Goal: Task Accomplishment & Management: Use online tool/utility

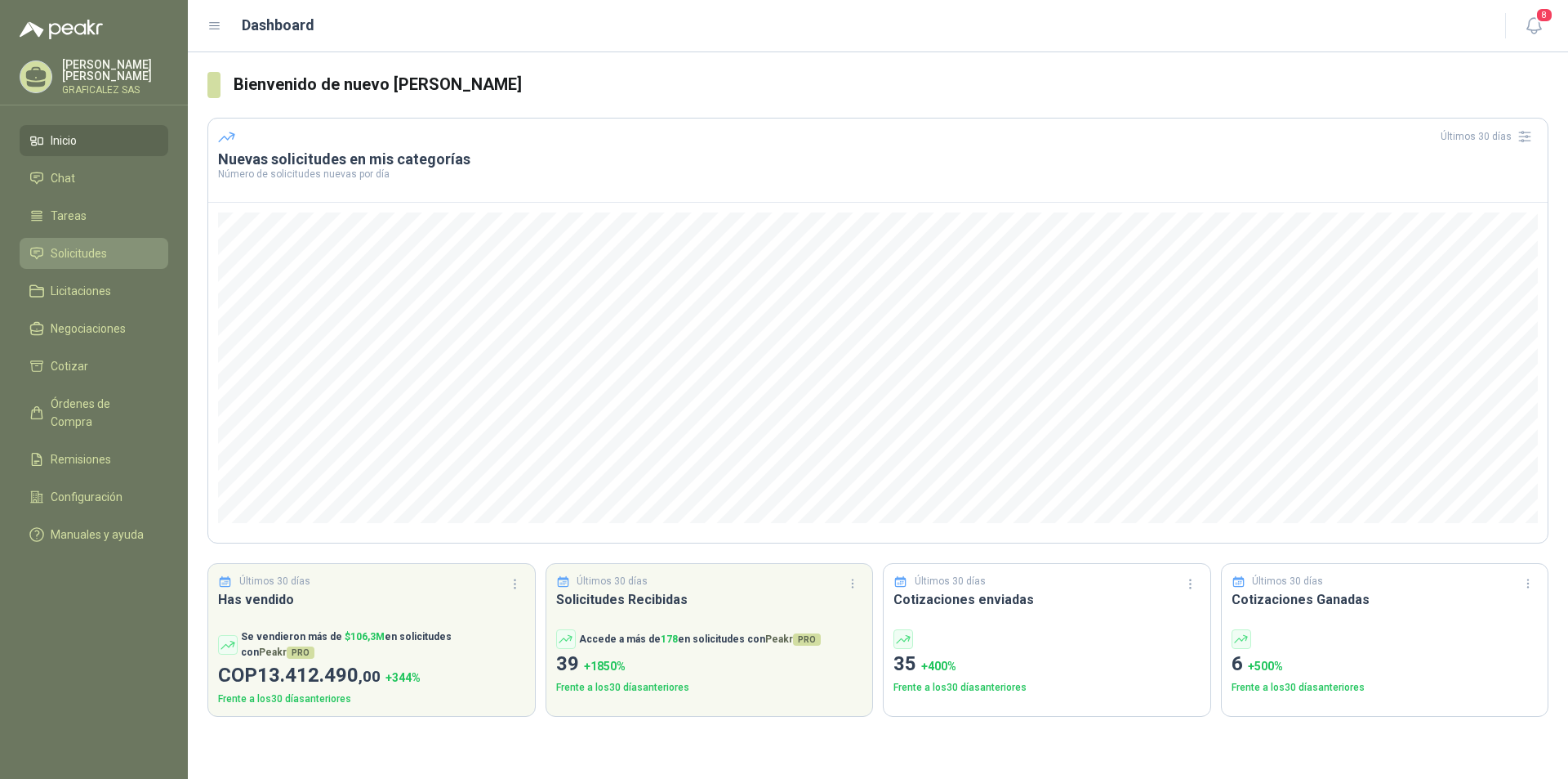
click at [75, 268] on link "Solicitudes" at bounding box center [94, 253] width 149 height 31
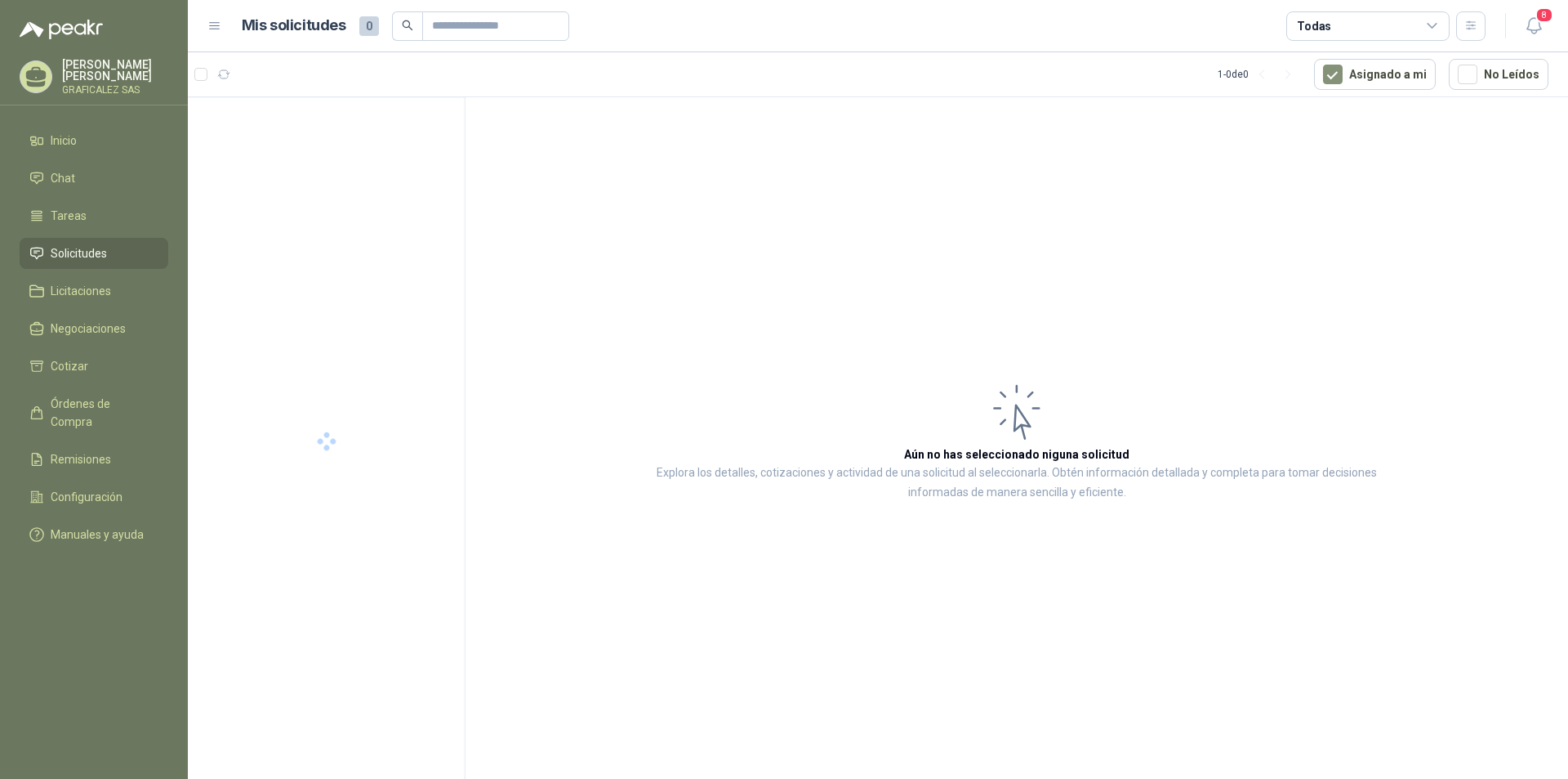
click at [77, 262] on span "Solicitudes" at bounding box center [79, 253] width 56 height 18
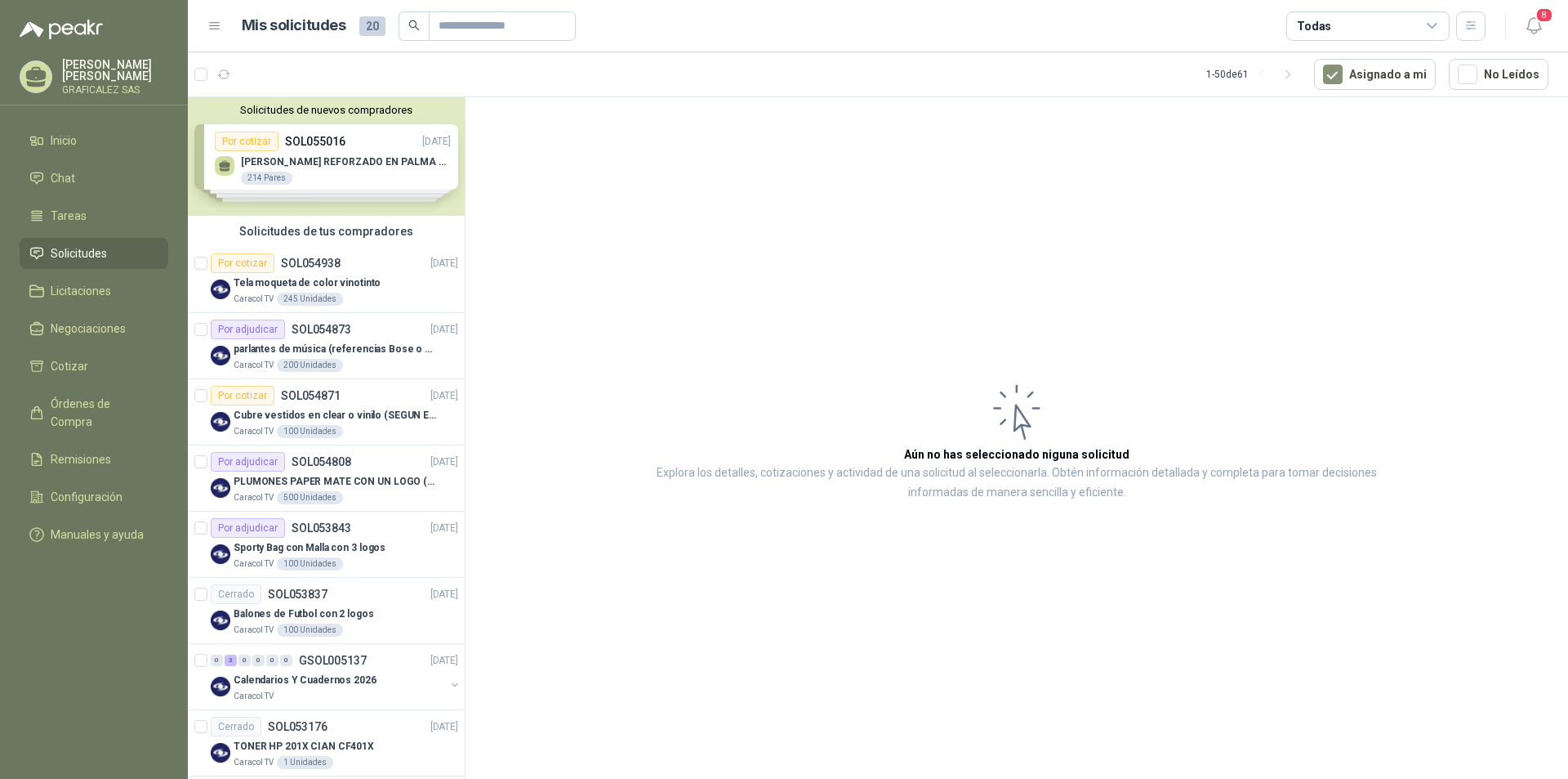
click at [362, 183] on div "Solicitudes de nuevos compradores Por cotizar SOL055016 [DATE] GUANTE VAQUETA R…" at bounding box center [326, 156] width 277 height 118
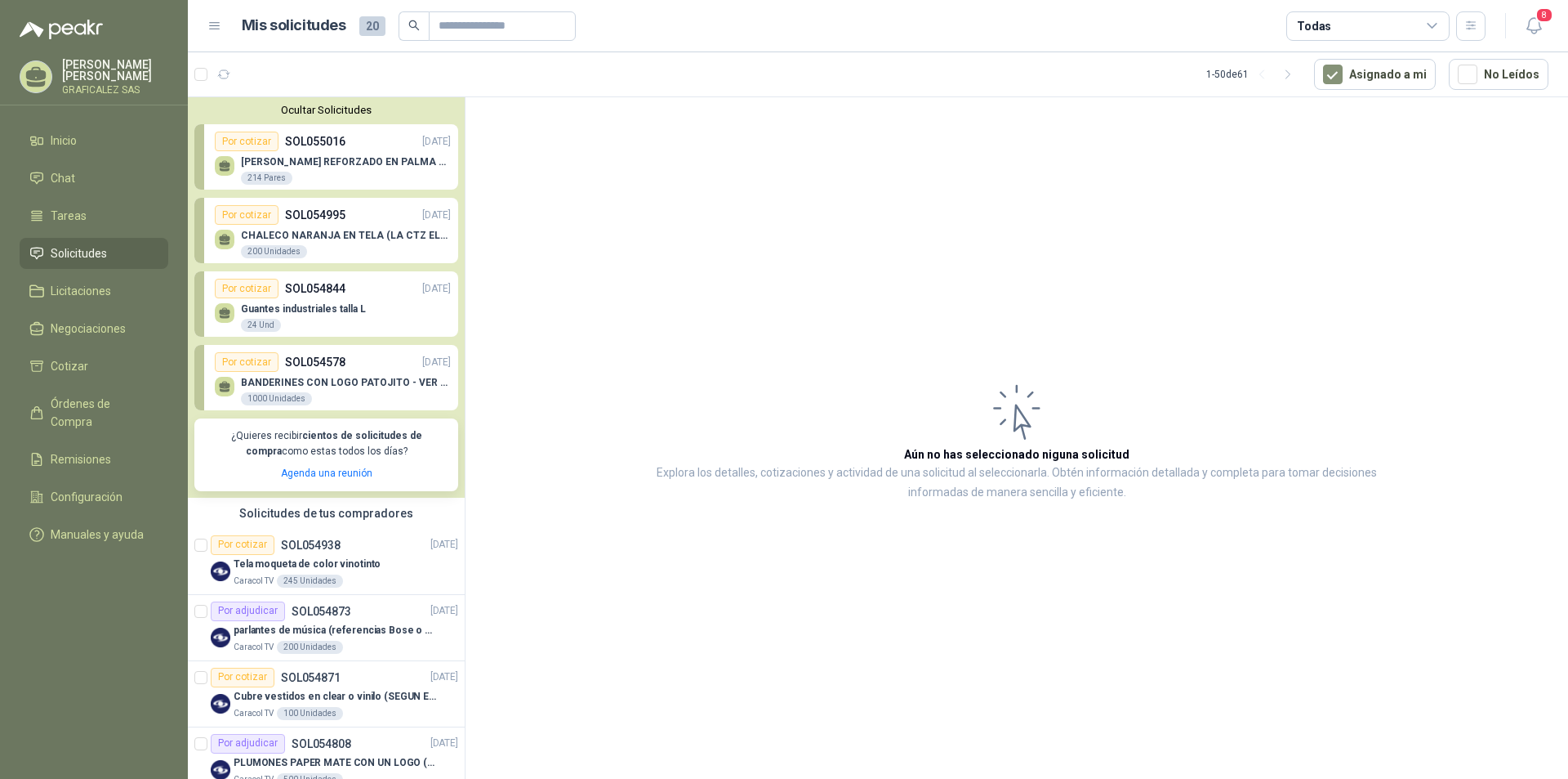
click at [404, 178] on div "[PERSON_NAME] REFORZADO EN PALMA ML 214 Pares" at bounding box center [346, 171] width 210 height 30
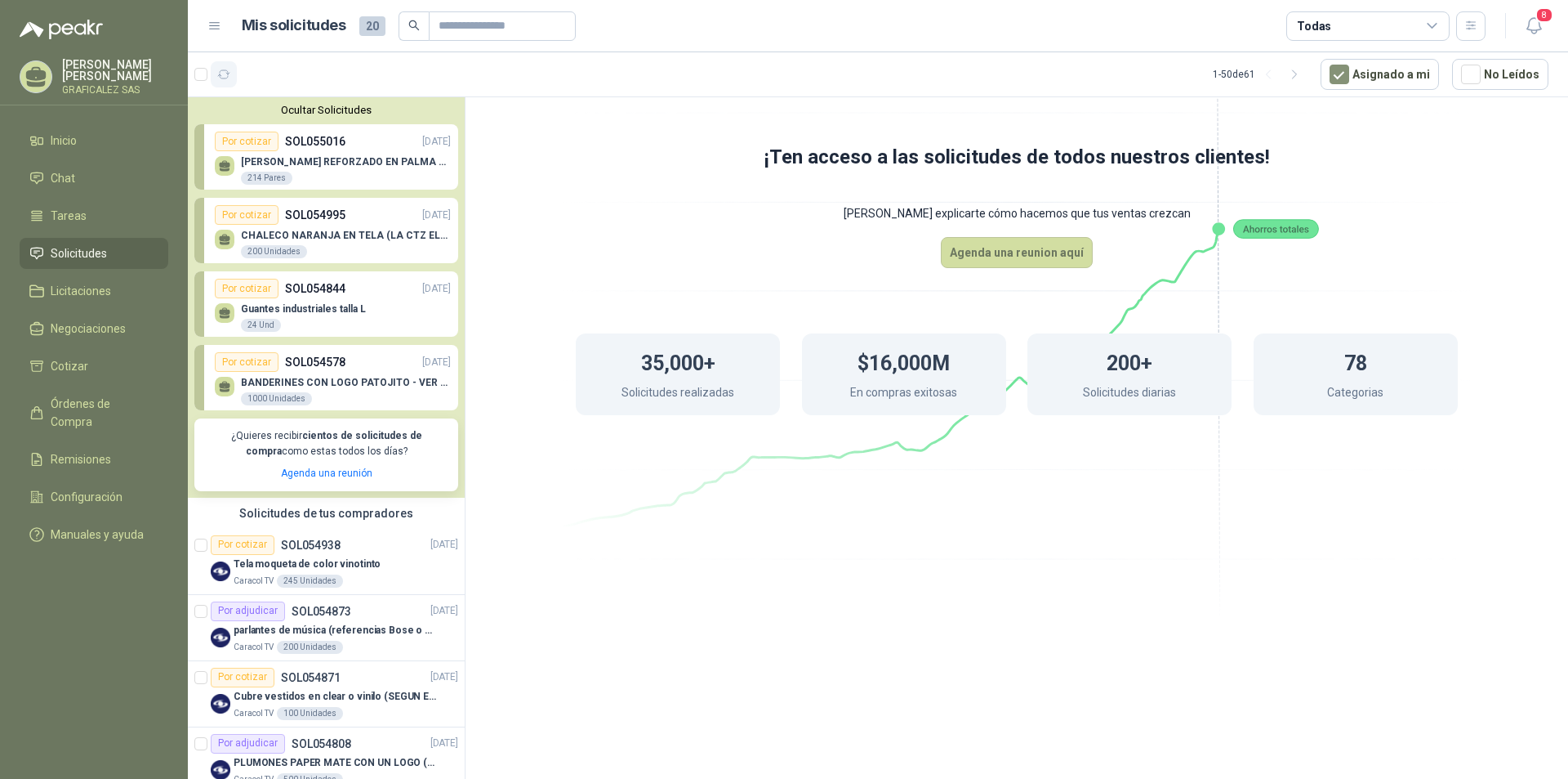
click at [225, 72] on icon "button" at bounding box center [225, 75] width 14 height 14
click at [534, 553] on div "¡Ten acceso a las solicitudes de todos nuestros clientes! Dejanos explicarte có…" at bounding box center [1016, 440] width 1102 height 687
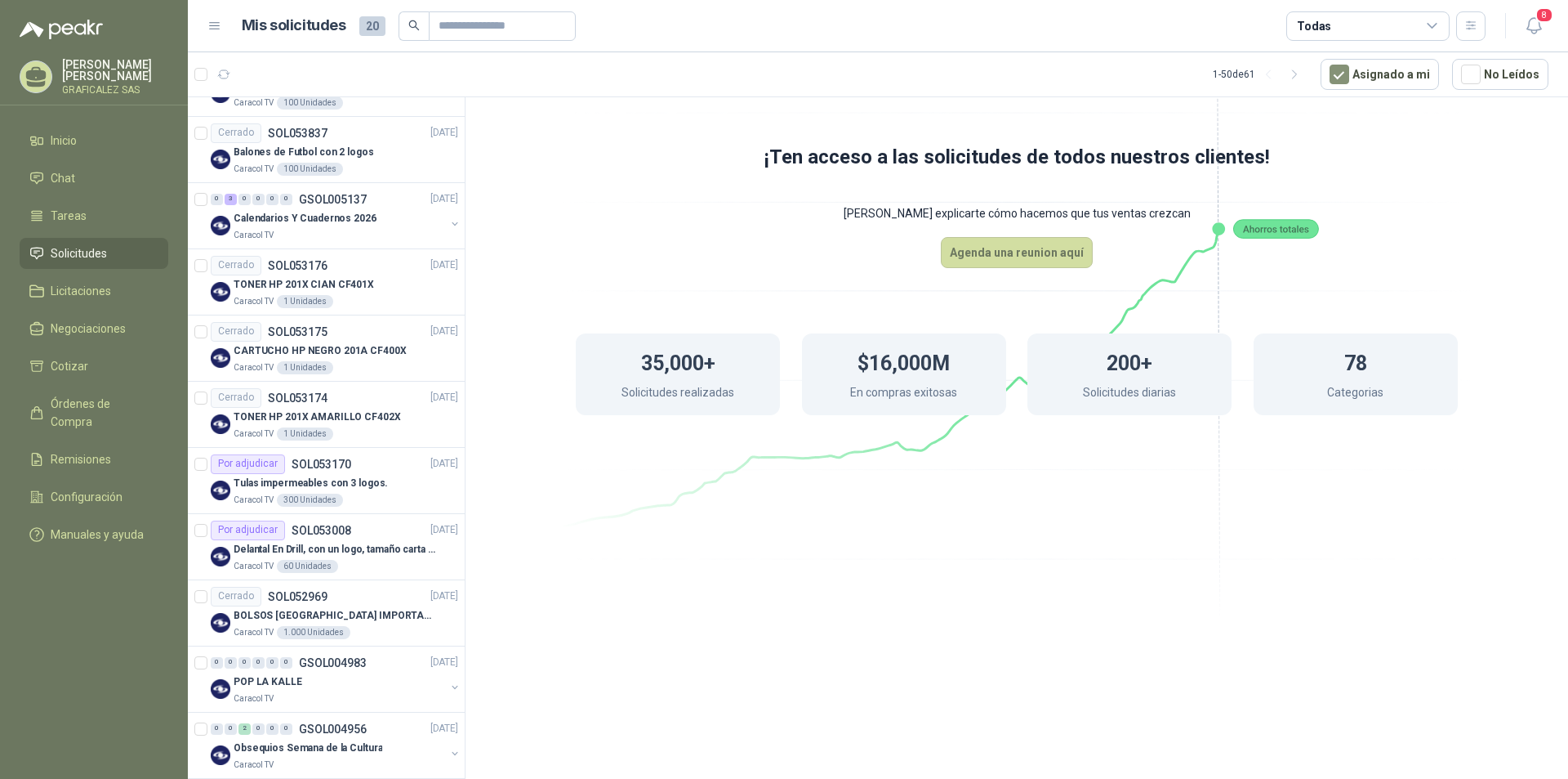
scroll to position [735, 0]
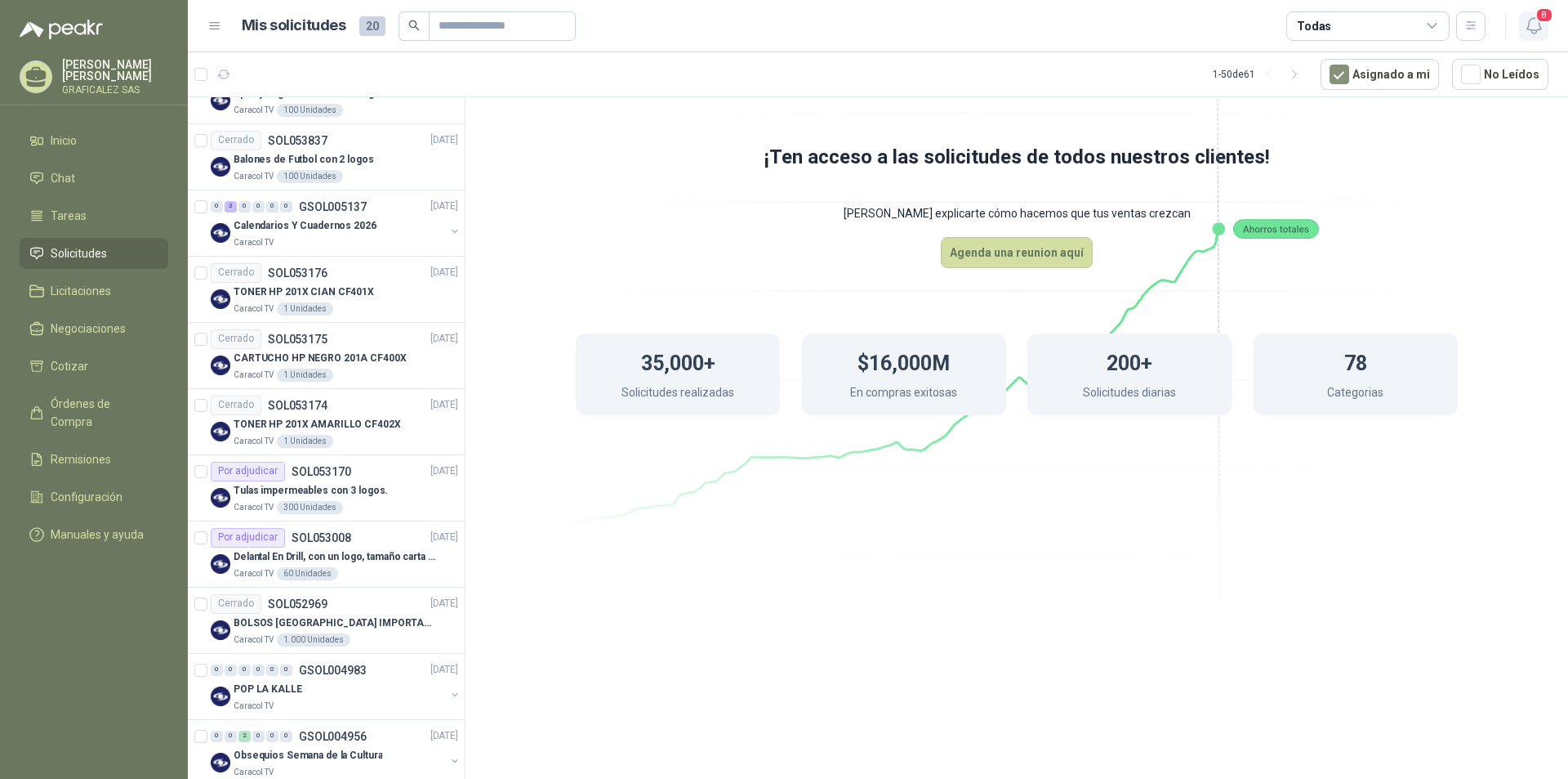
drag, startPoint x: 1525, startPoint y: 13, endPoint x: 1545, endPoint y: 19, distance: 20.9
click at [1540, 18] on button "8" at bounding box center [1534, 26] width 30 height 30
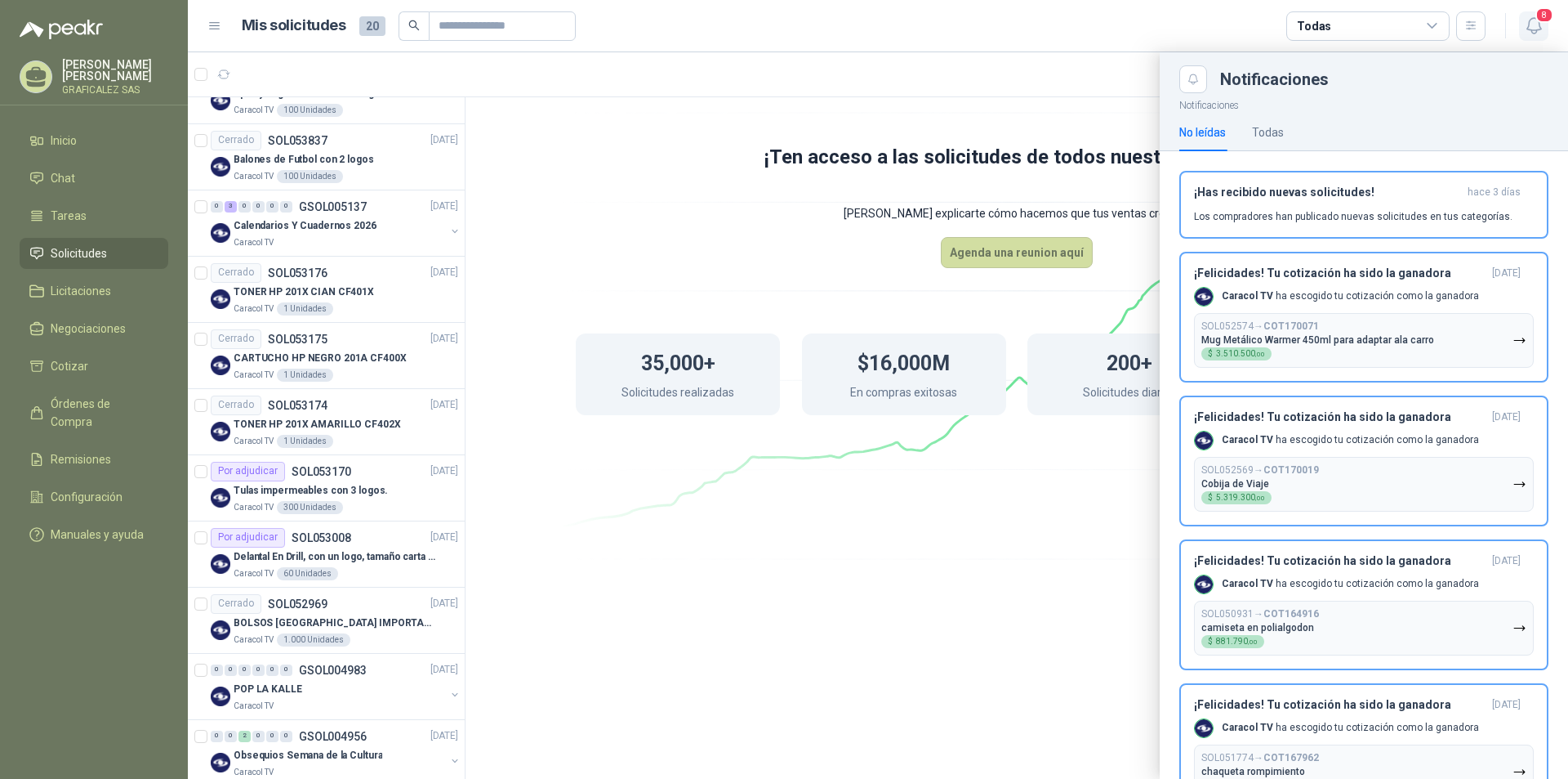
click at [1545, 21] on span "8" at bounding box center [1544, 15] width 18 height 16
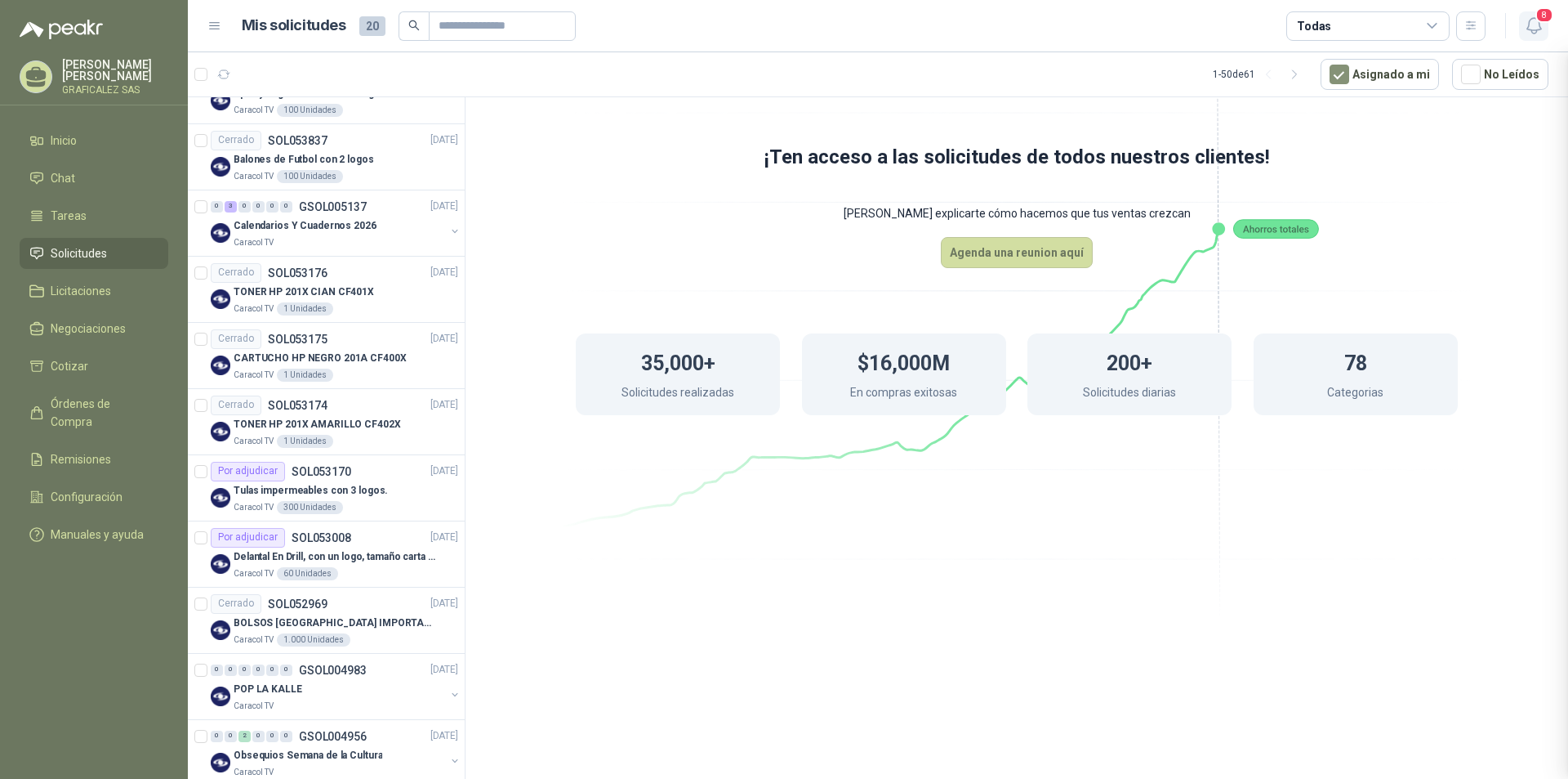
click at [1545, 21] on span "8" at bounding box center [1544, 15] width 18 height 16
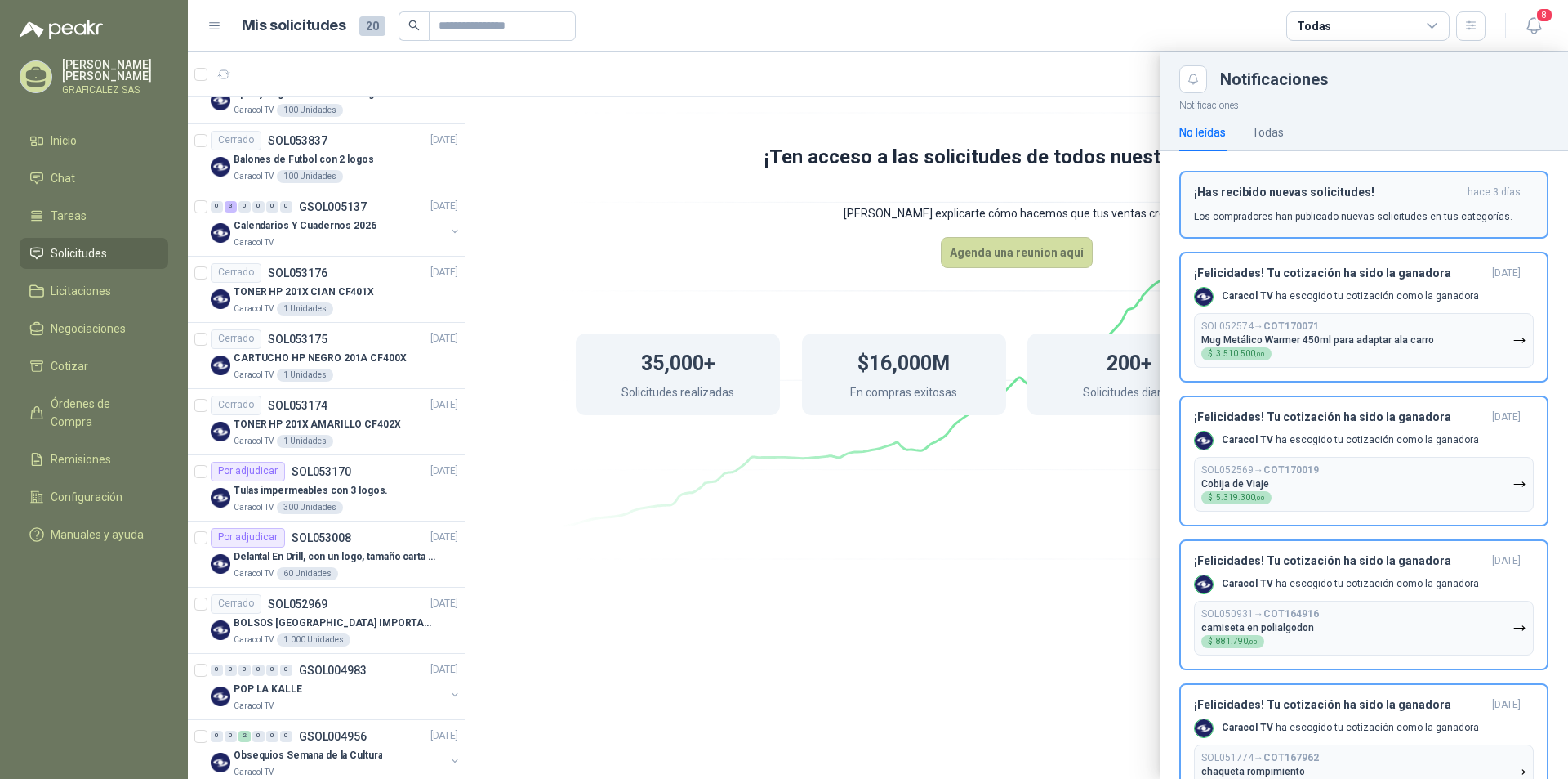
click at [1370, 197] on h3 "¡Has recibido nuevas solicitudes!" at bounding box center [1328, 192] width 267 height 14
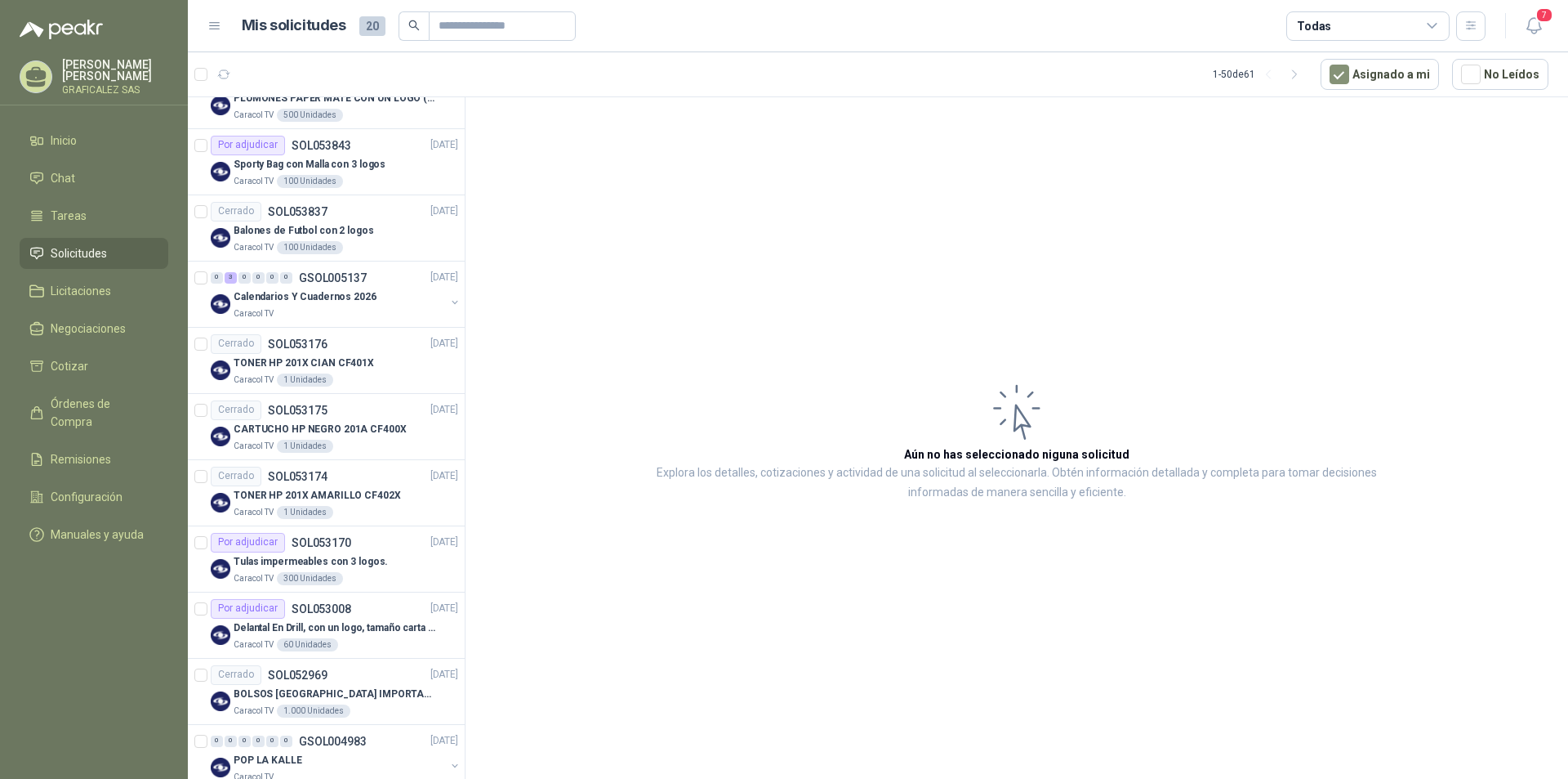
scroll to position [490, 0]
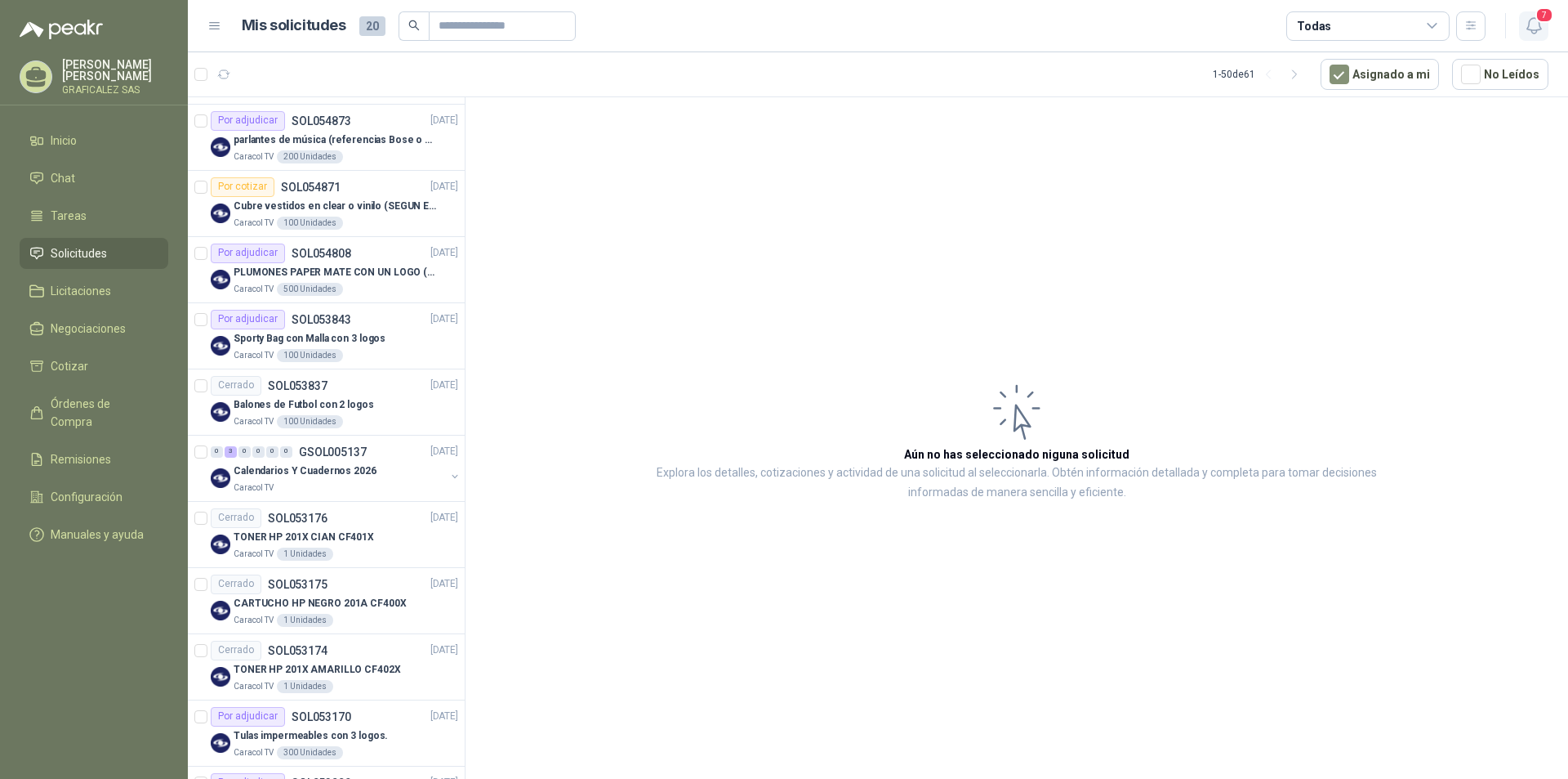
click at [1546, 25] on button "7" at bounding box center [1534, 26] width 30 height 30
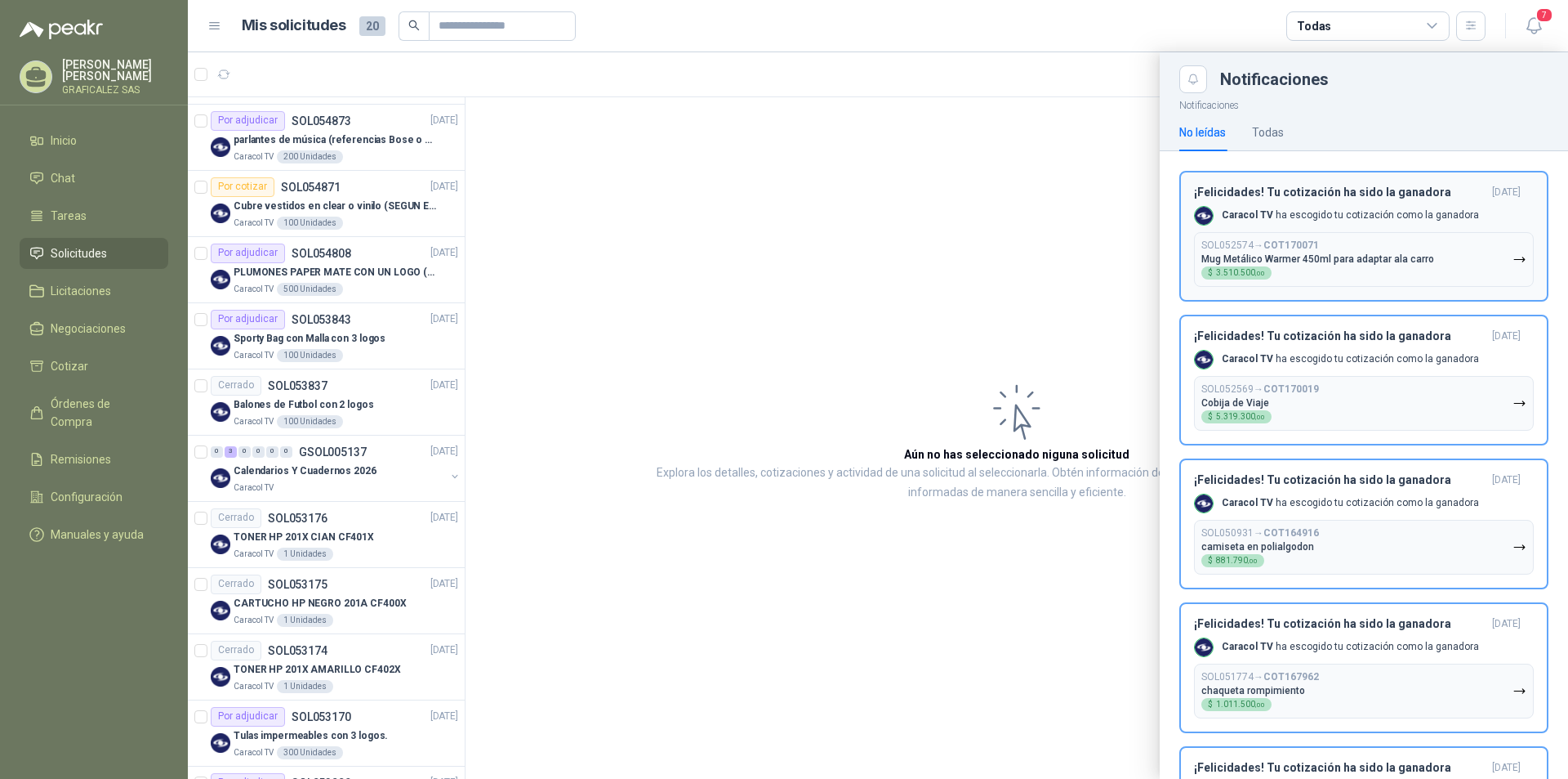
click at [1513, 260] on icon "button" at bounding box center [1520, 260] width 14 height 14
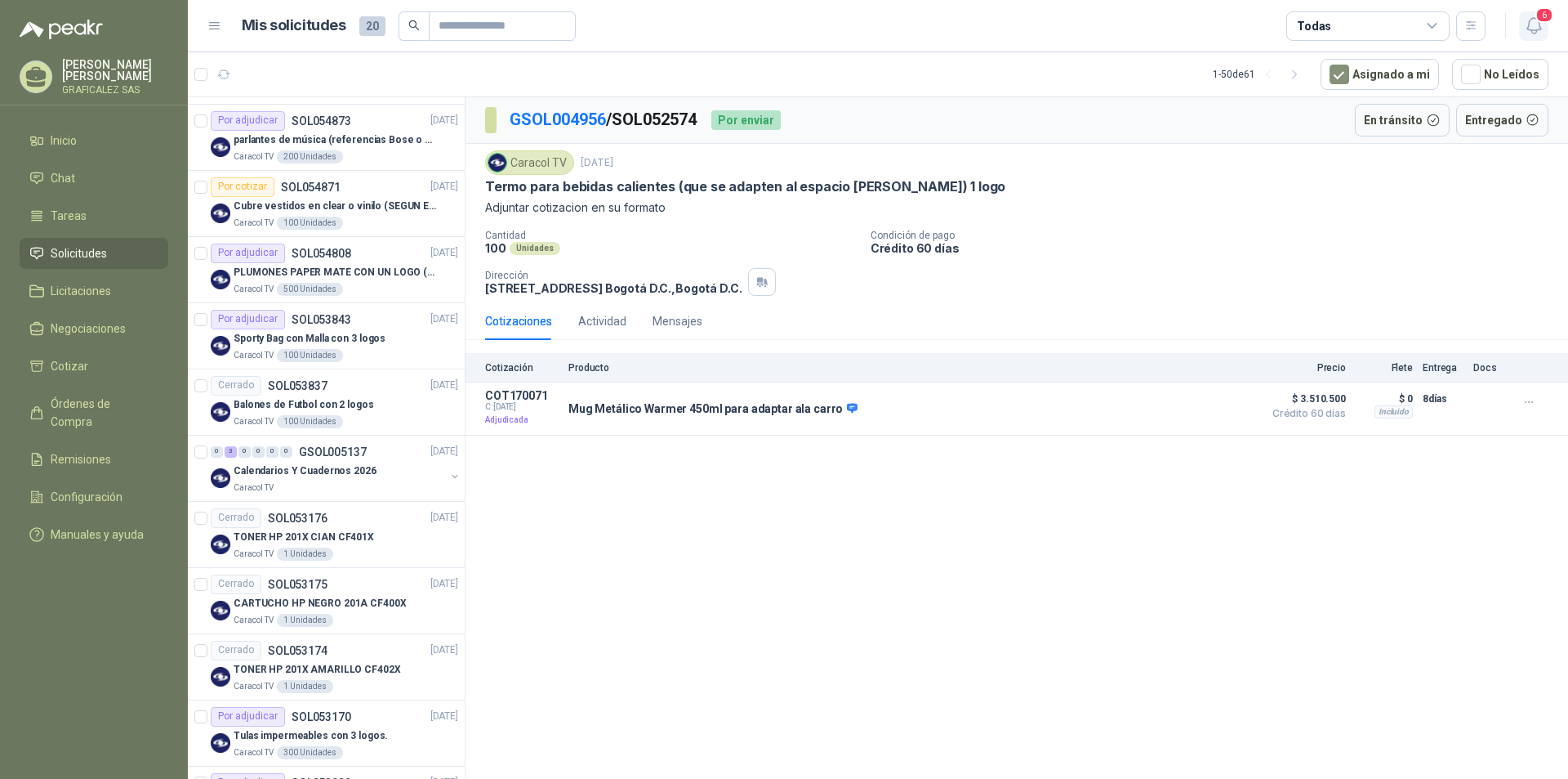
click at [1524, 28] on icon "button" at bounding box center [1534, 25] width 20 height 20
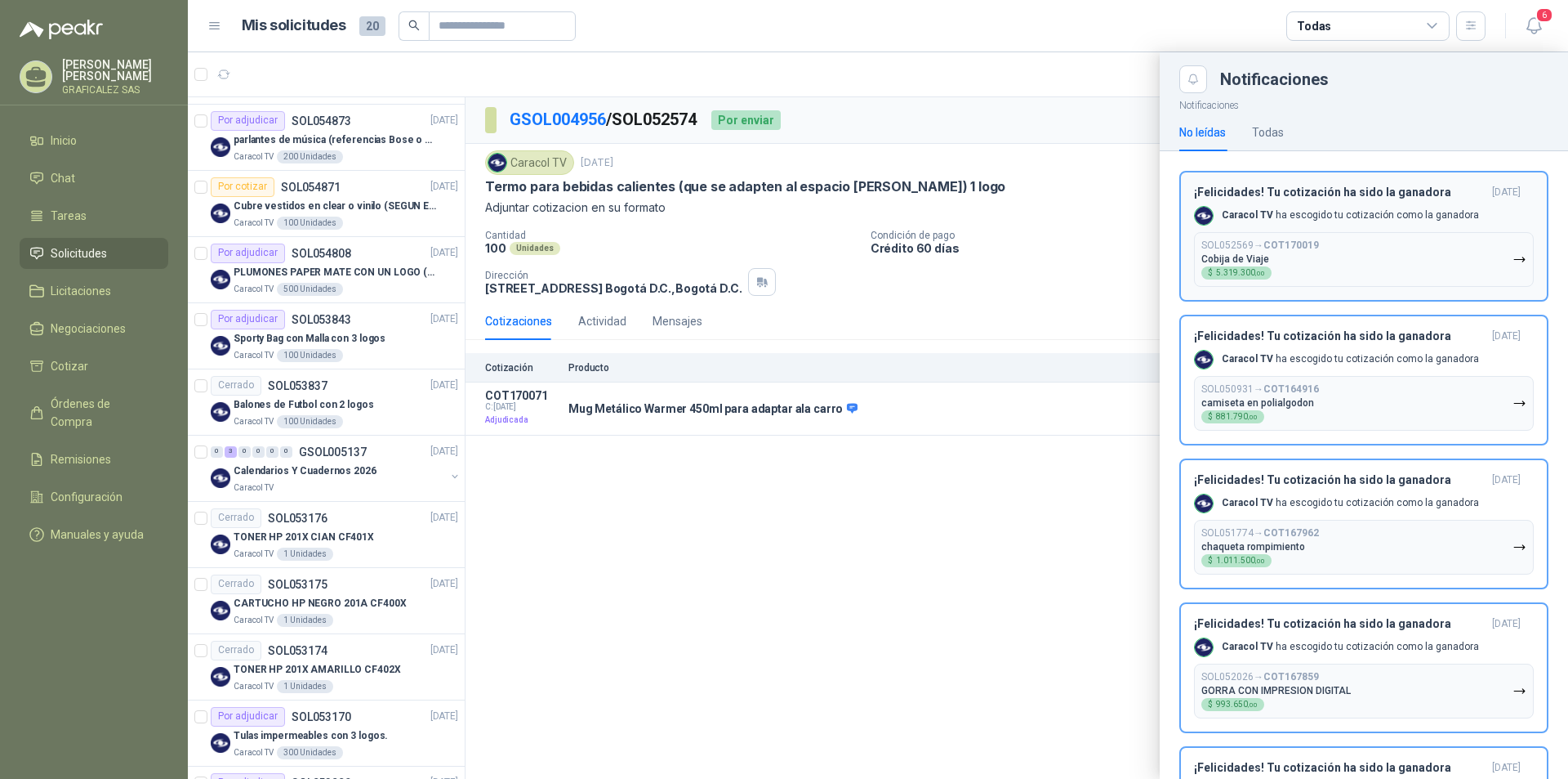
click at [1513, 260] on icon "button" at bounding box center [1520, 260] width 14 height 14
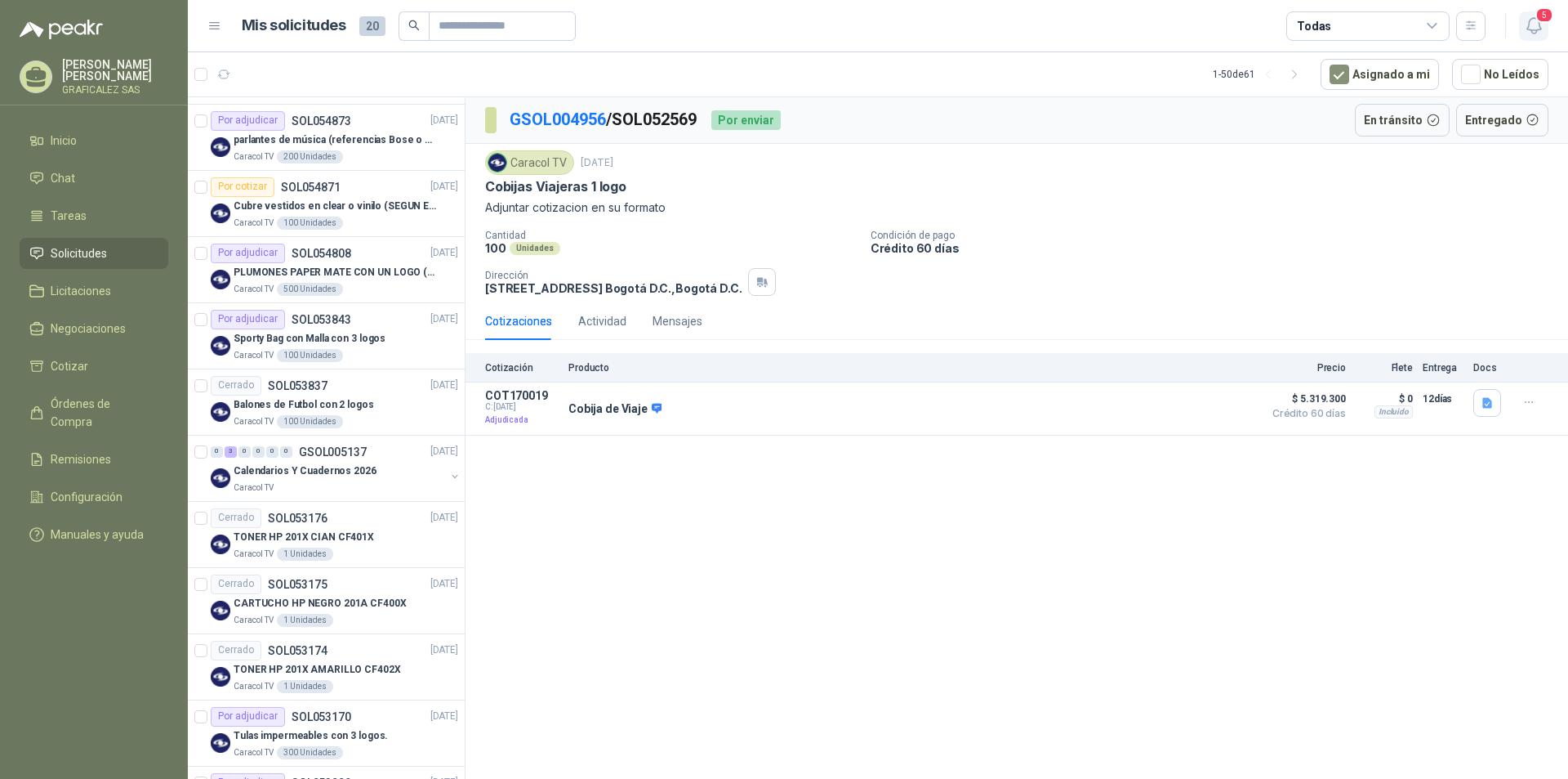
click at [1534, 23] on icon "button" at bounding box center [1534, 25] width 20 height 20
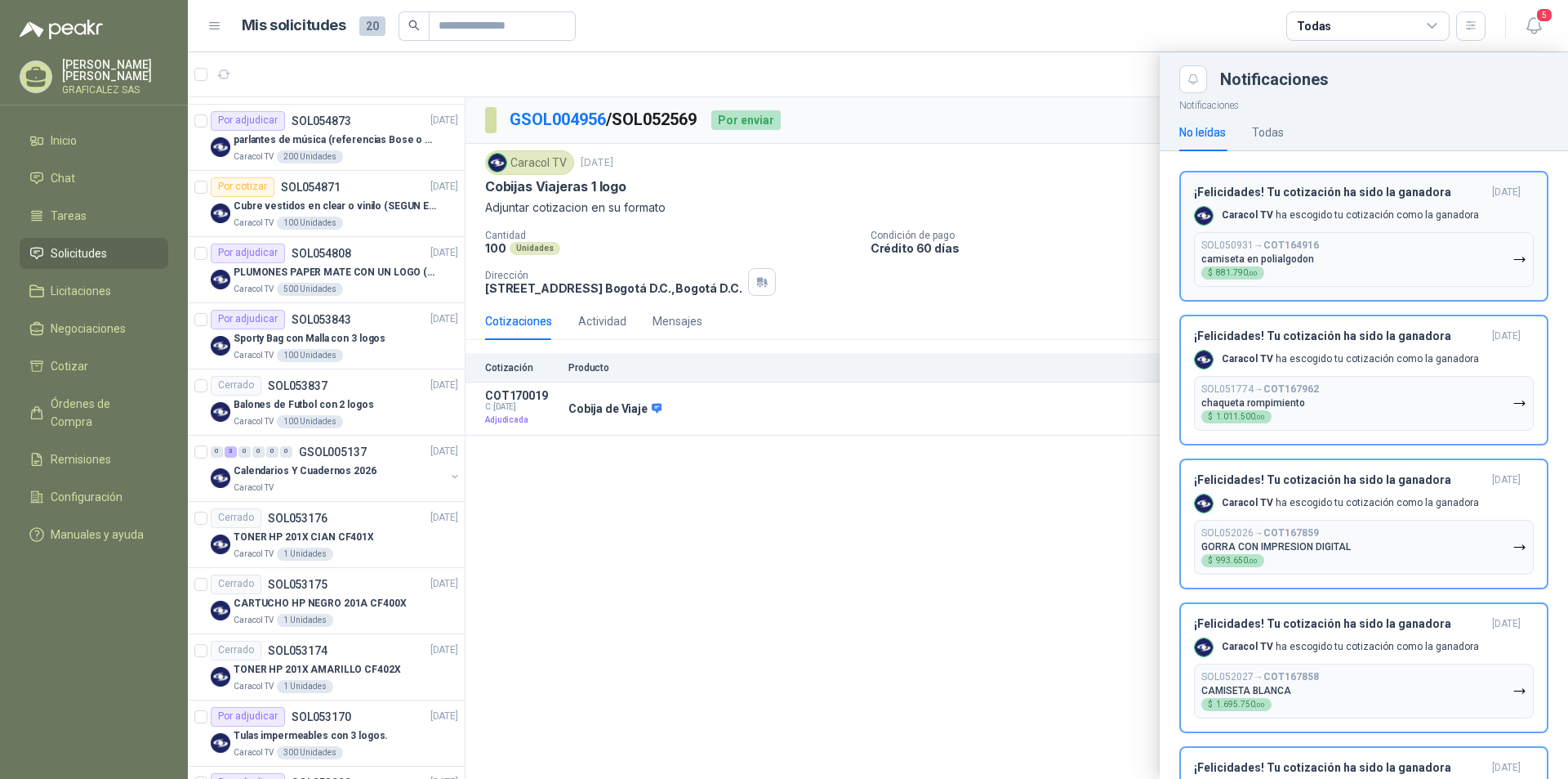
click at [1513, 258] on icon "button" at bounding box center [1520, 260] width 14 height 14
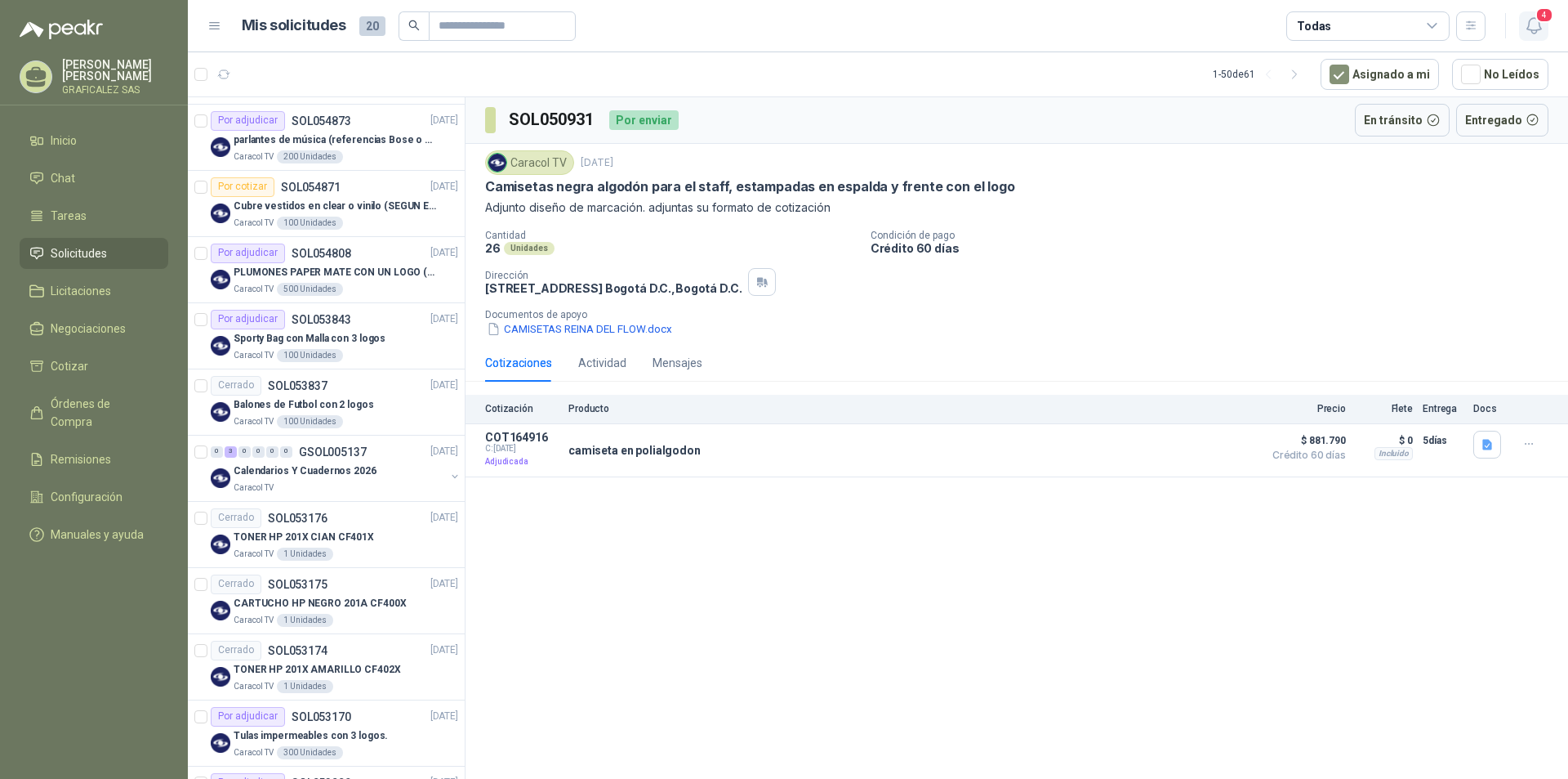
click at [1538, 23] on span "4" at bounding box center [1544, 15] width 18 height 16
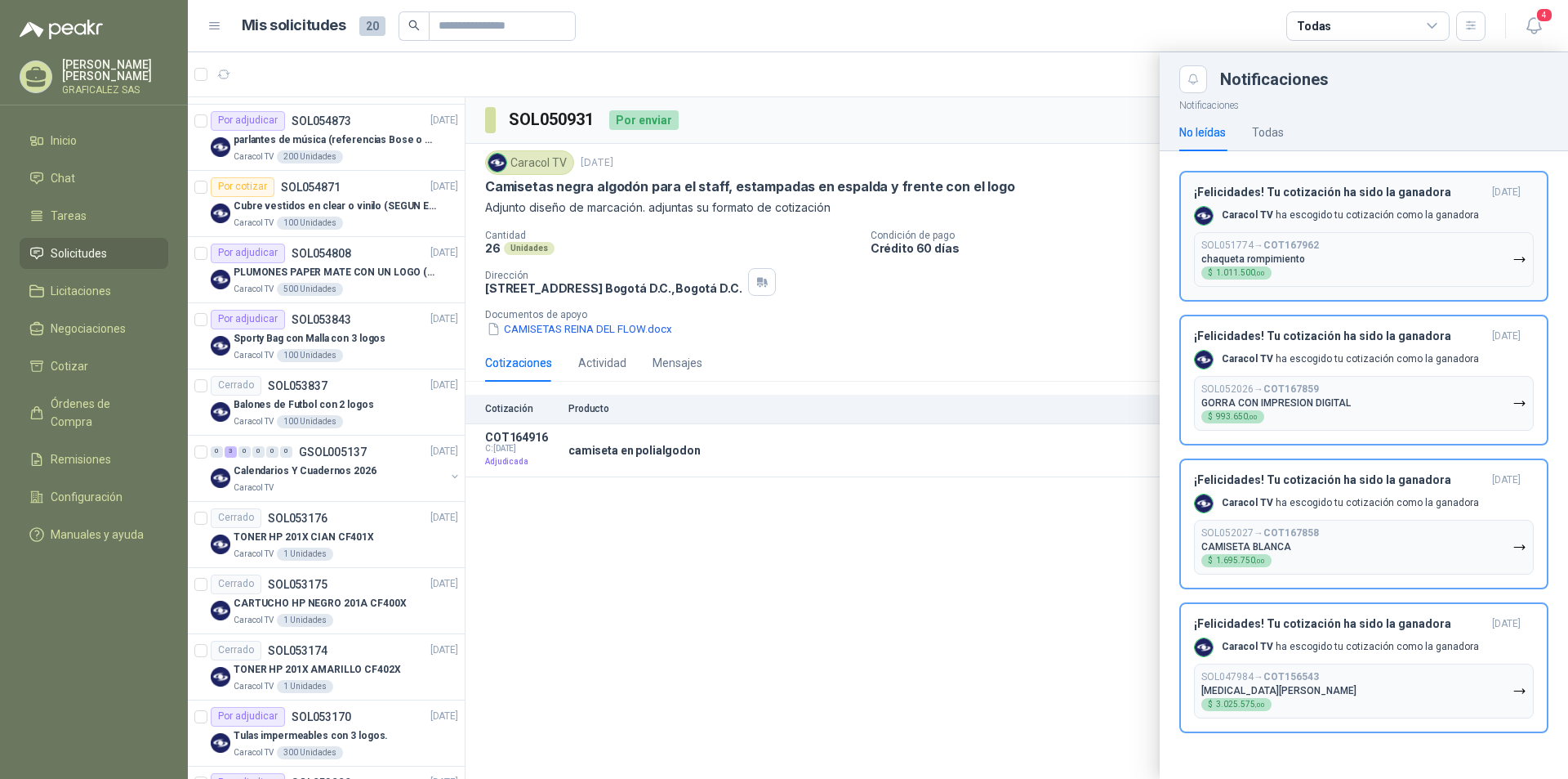
click at [1520, 260] on icon "button" at bounding box center [1520, 260] width 14 height 14
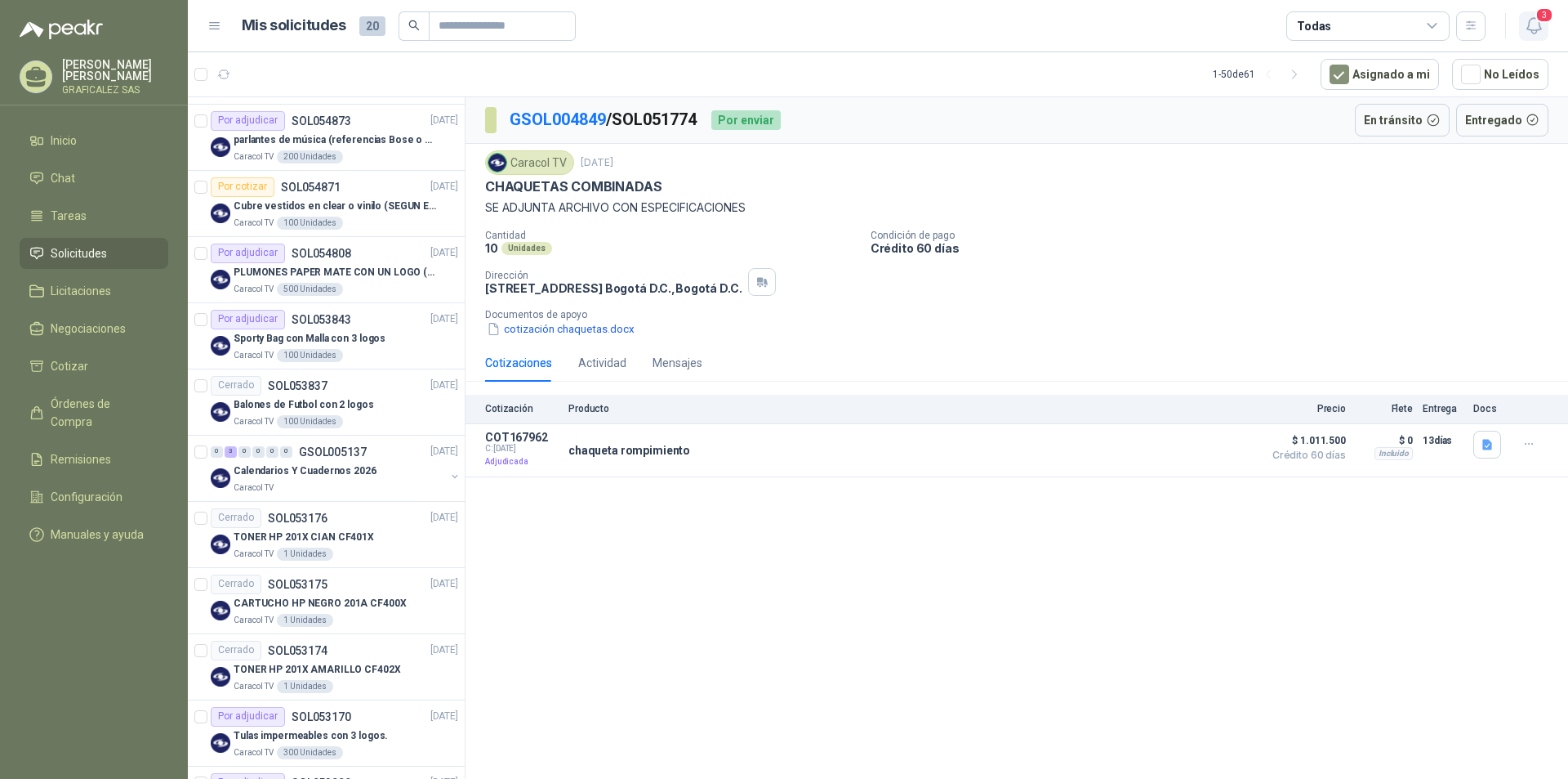
click at [1536, 16] on span "3" at bounding box center [1544, 15] width 18 height 16
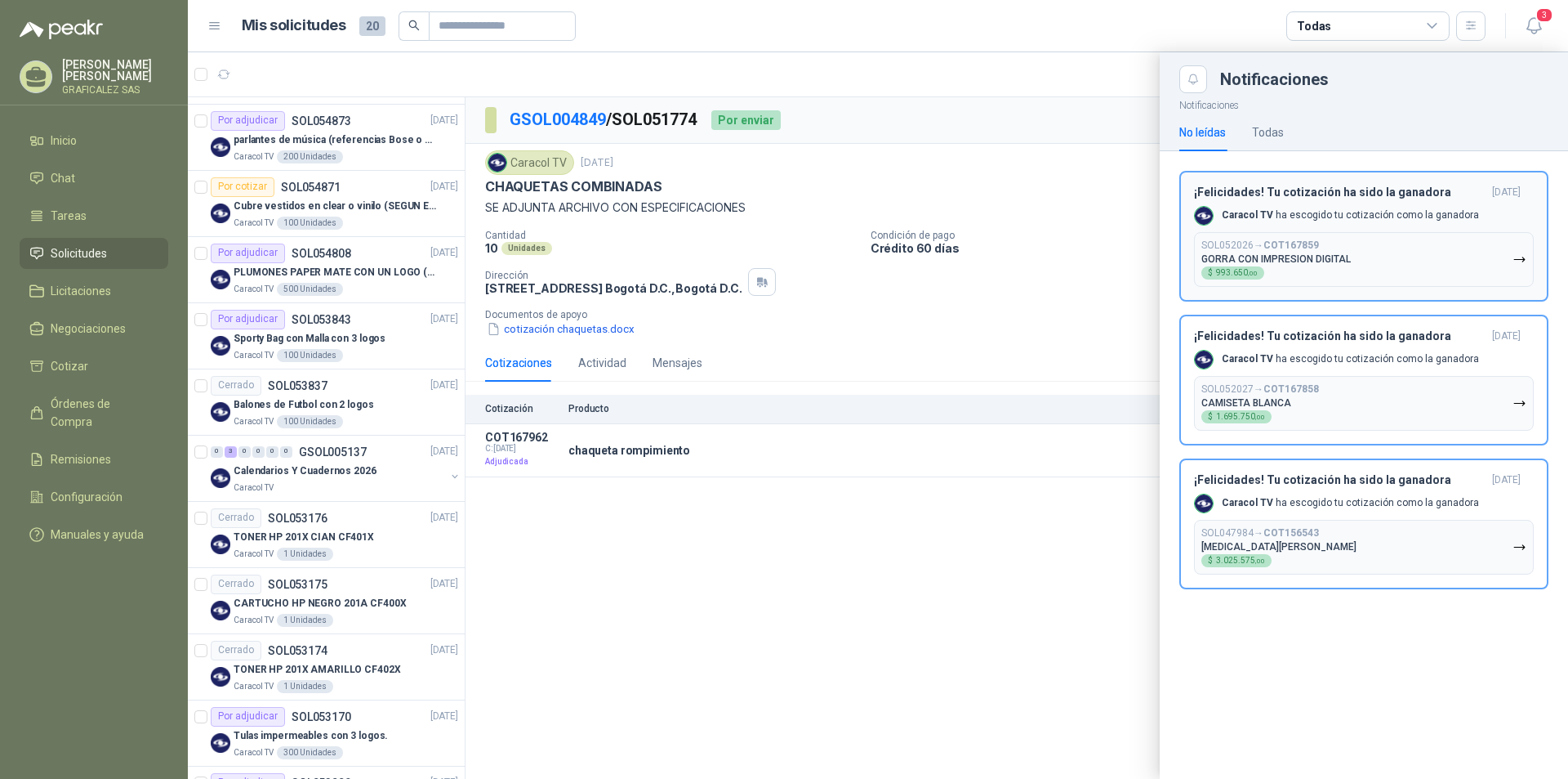
click at [1526, 260] on icon "button" at bounding box center [1520, 260] width 14 height 14
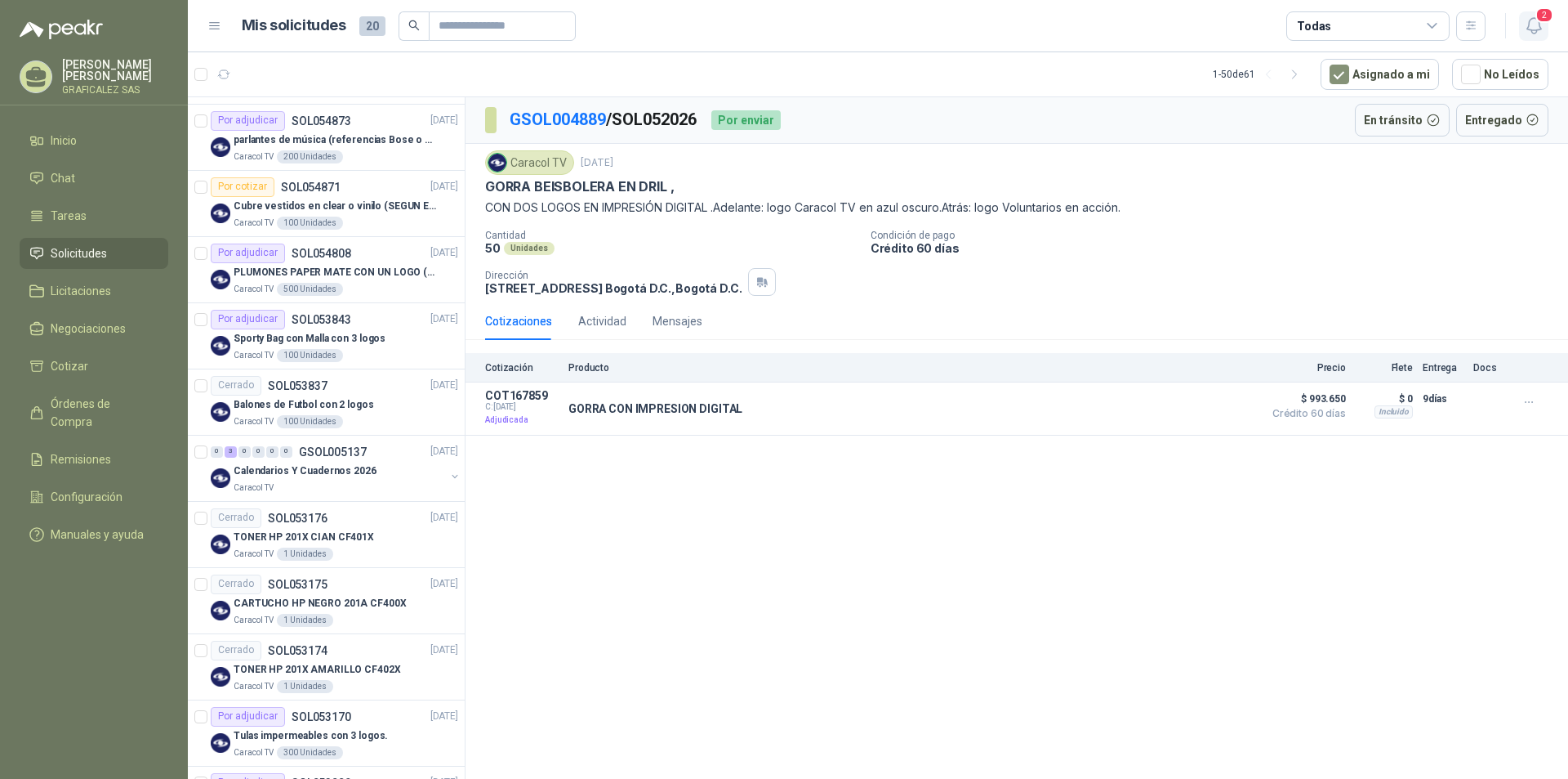
click at [1535, 18] on icon "button" at bounding box center [1534, 25] width 20 height 20
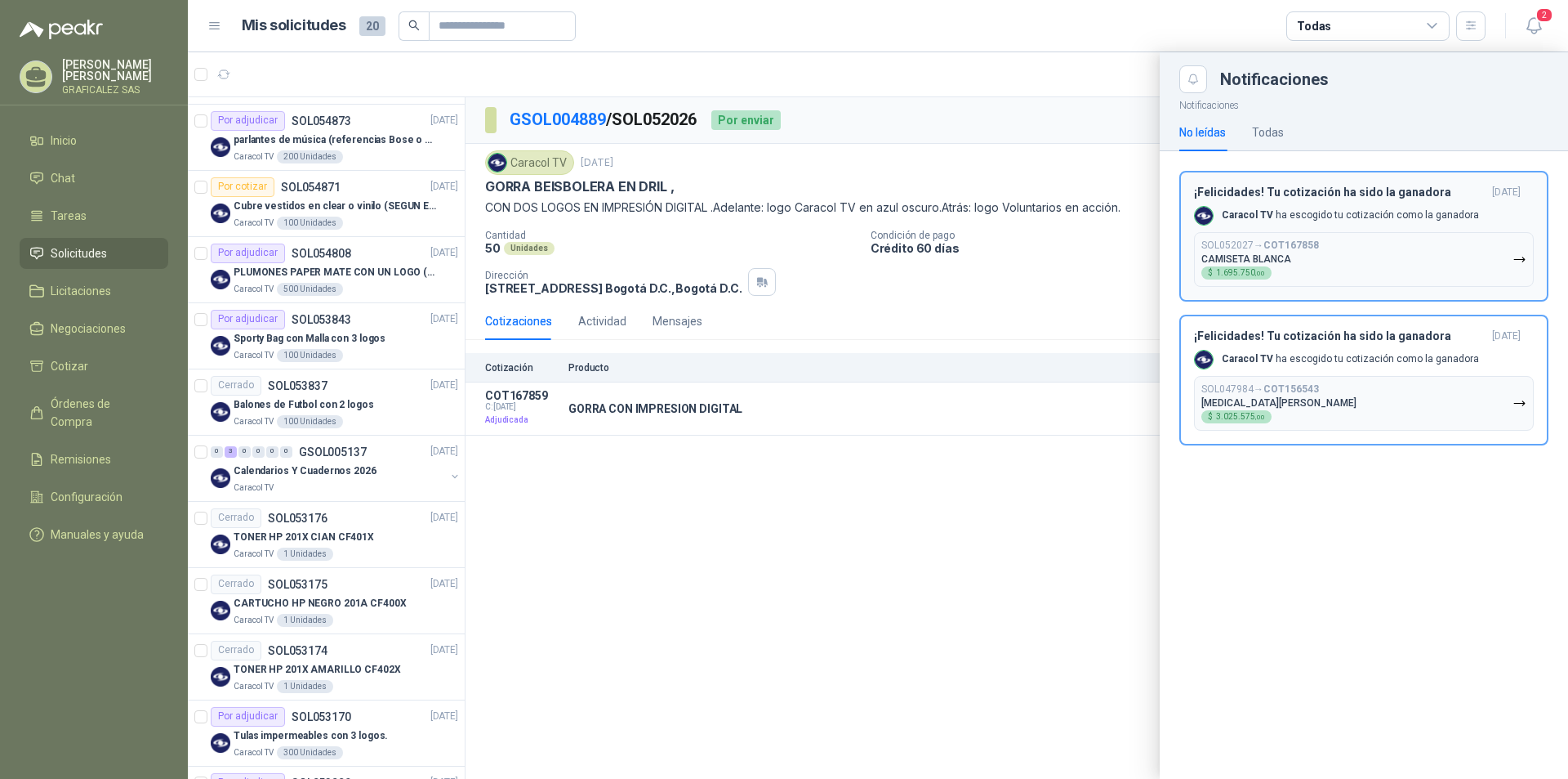
click at [1521, 258] on icon "button" at bounding box center [1520, 260] width 14 height 14
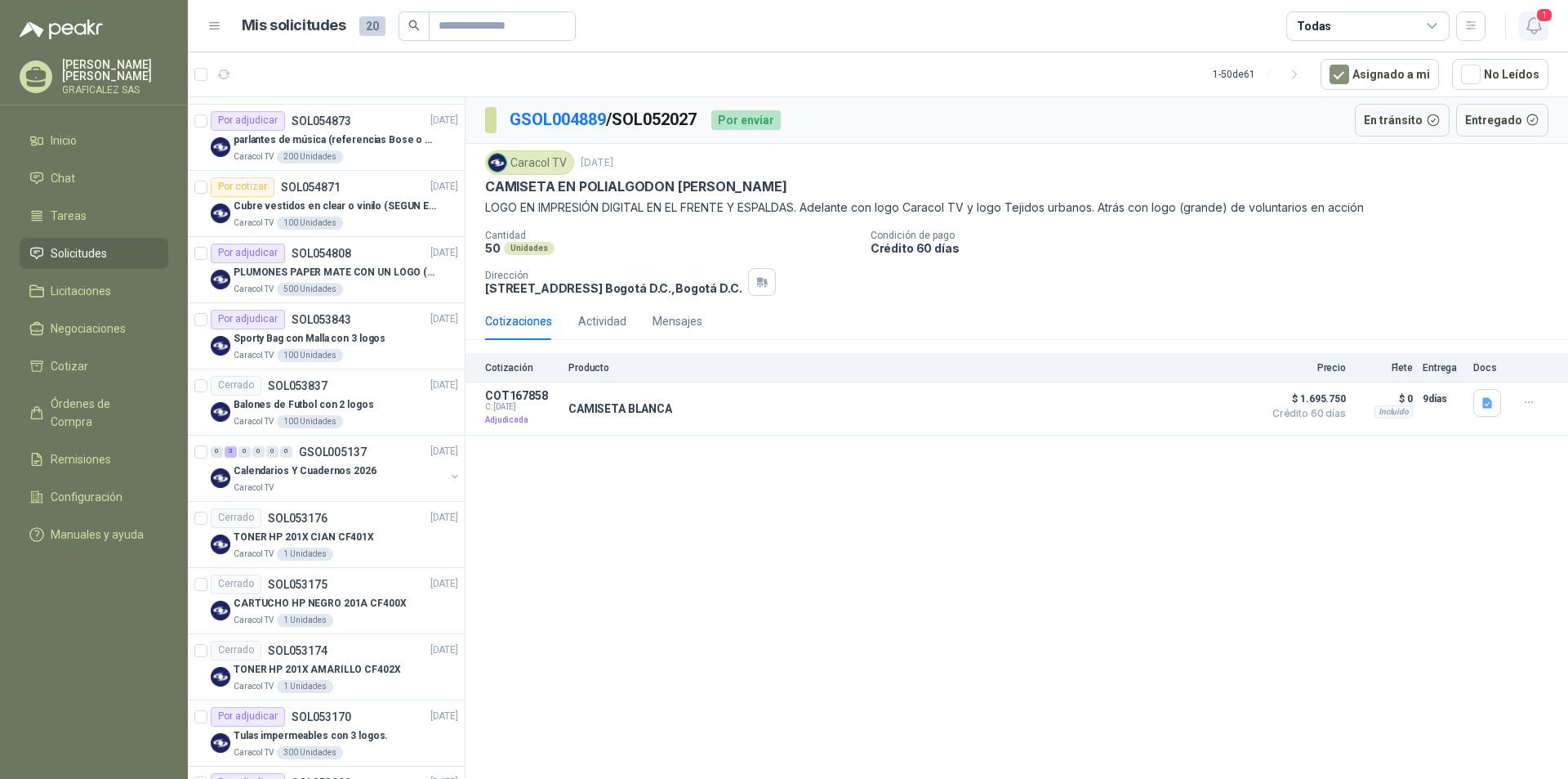
click at [1540, 25] on icon "button" at bounding box center [1534, 25] width 14 height 16
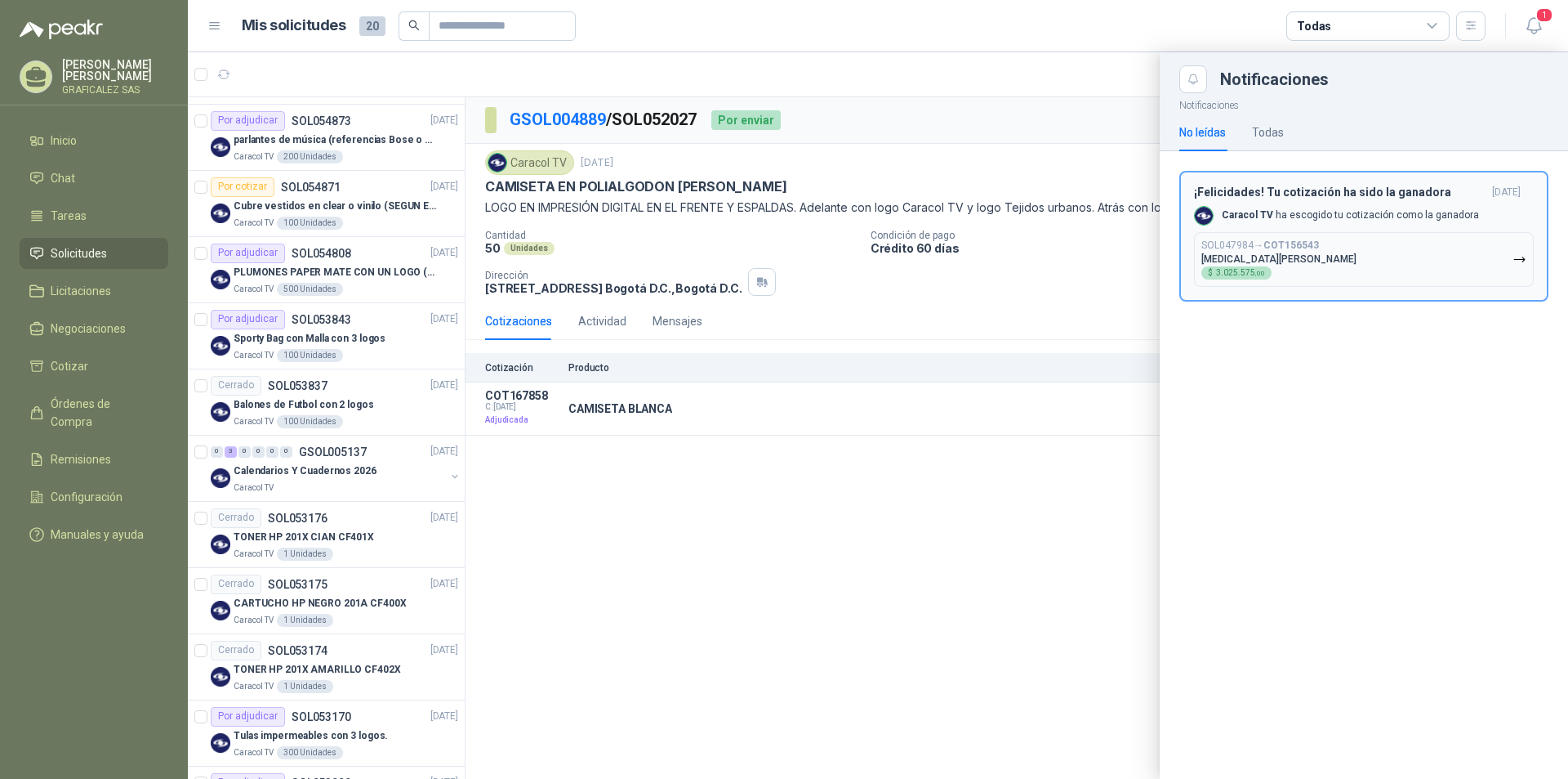
click at [1517, 260] on icon "button" at bounding box center [1520, 260] width 14 height 14
